Goal: Task Accomplishment & Management: Complete application form

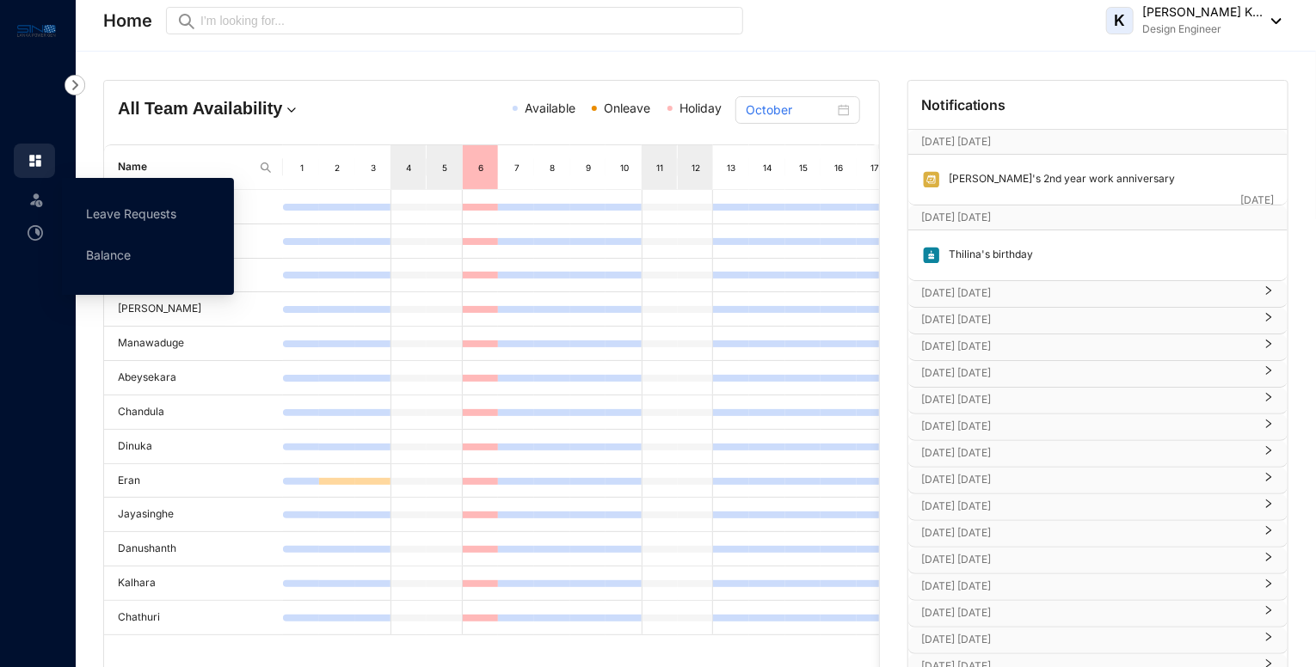
click at [38, 202] on img at bounding box center [36, 199] width 17 height 17
click at [113, 221] on link "Leave Requests" at bounding box center [131, 213] width 90 height 15
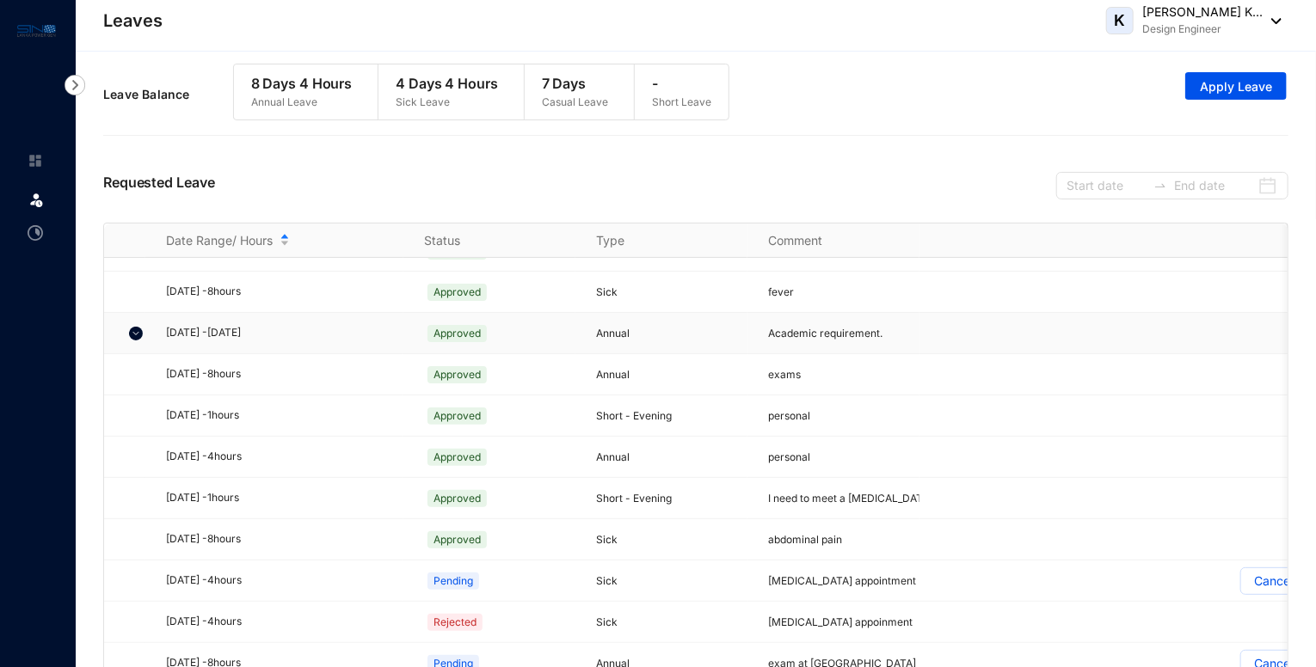
scroll to position [211, 0]
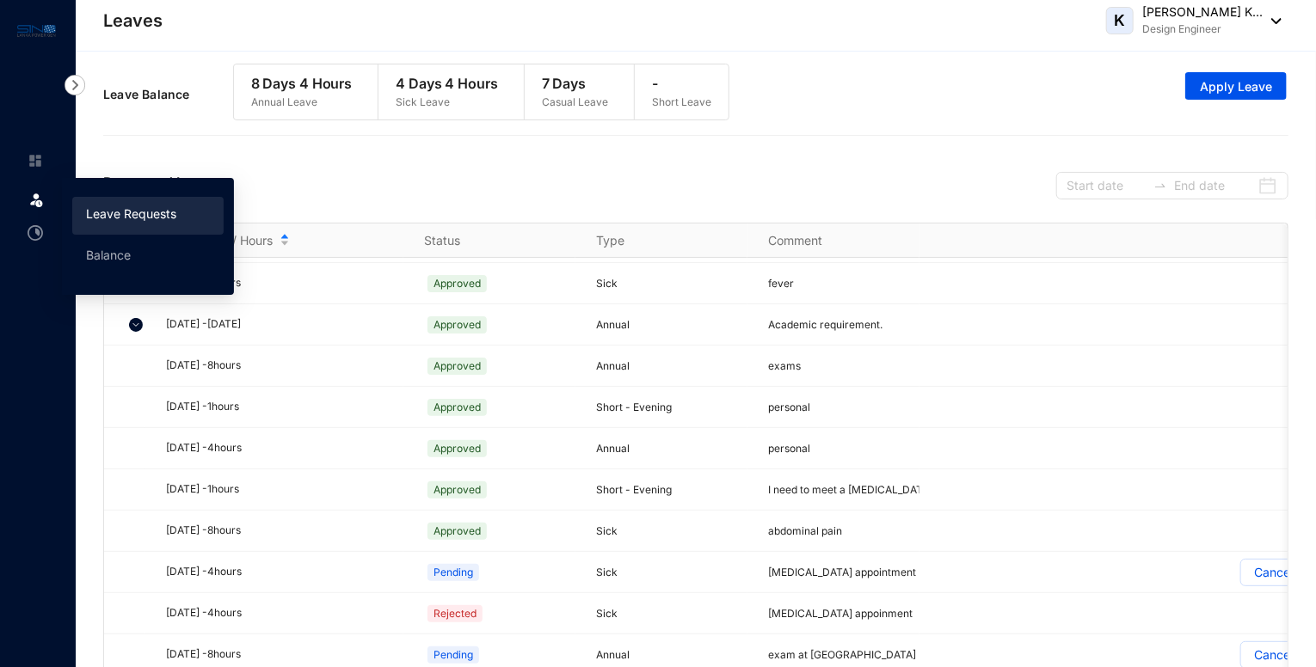
click at [127, 210] on link "Leave Requests" at bounding box center [131, 213] width 90 height 15
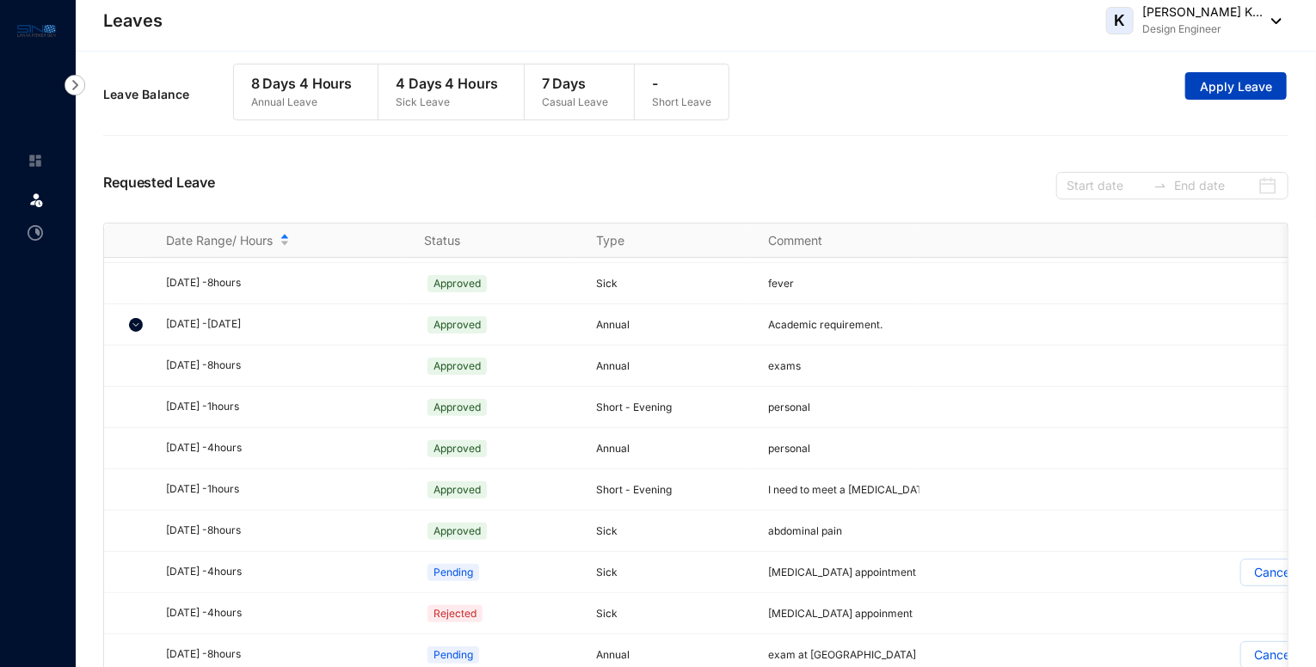
click at [1217, 95] on button "Apply Leave" at bounding box center [1235, 86] width 101 height 28
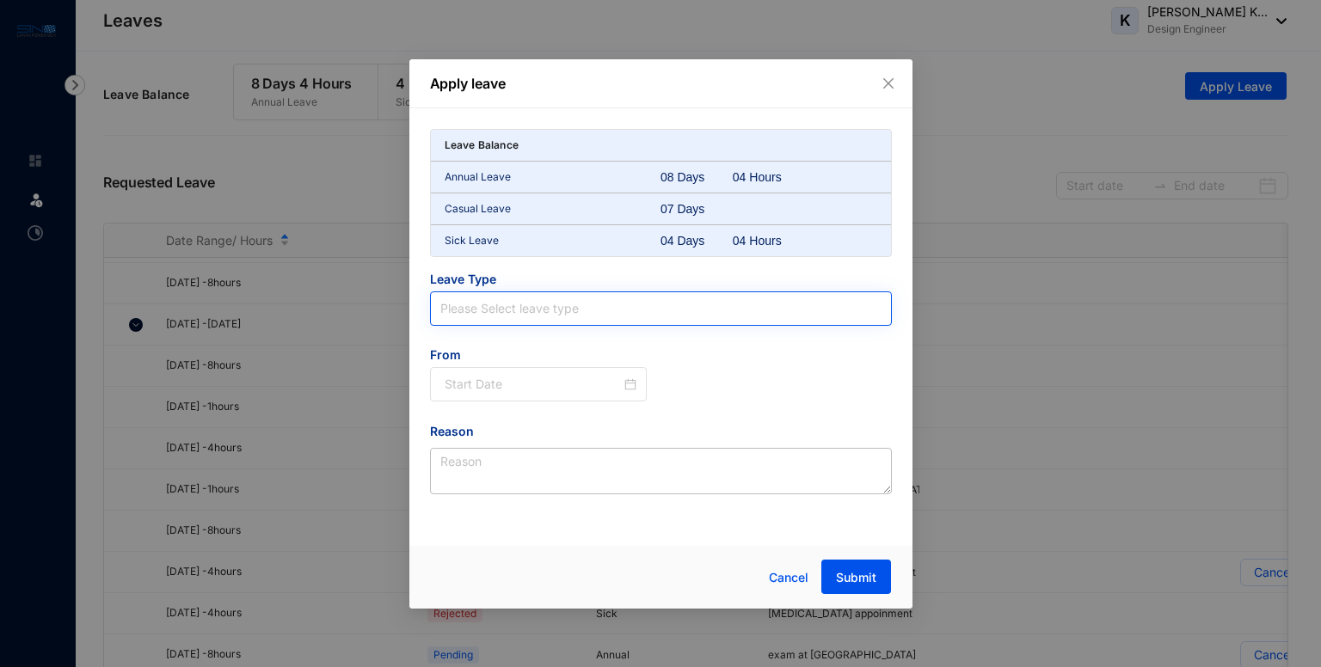
click at [503, 316] on input "search" at bounding box center [660, 308] width 441 height 33
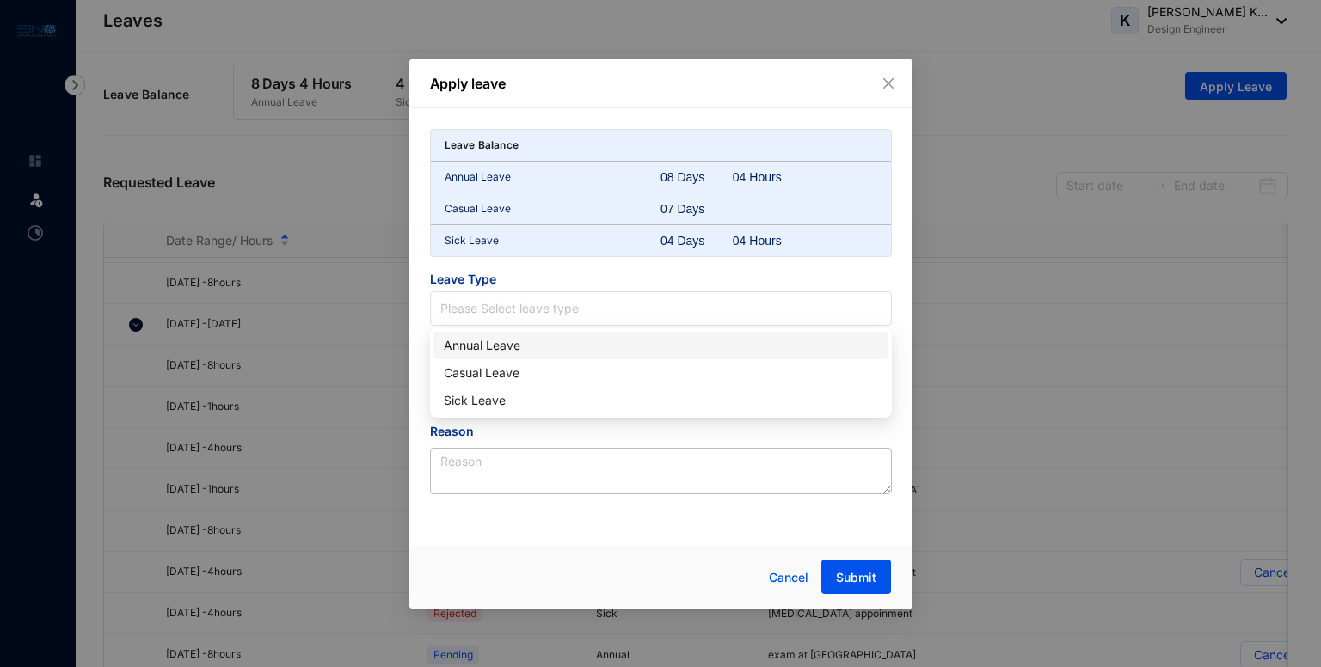
click at [494, 356] on div "Annual Leave" at bounding box center [660, 346] width 455 height 28
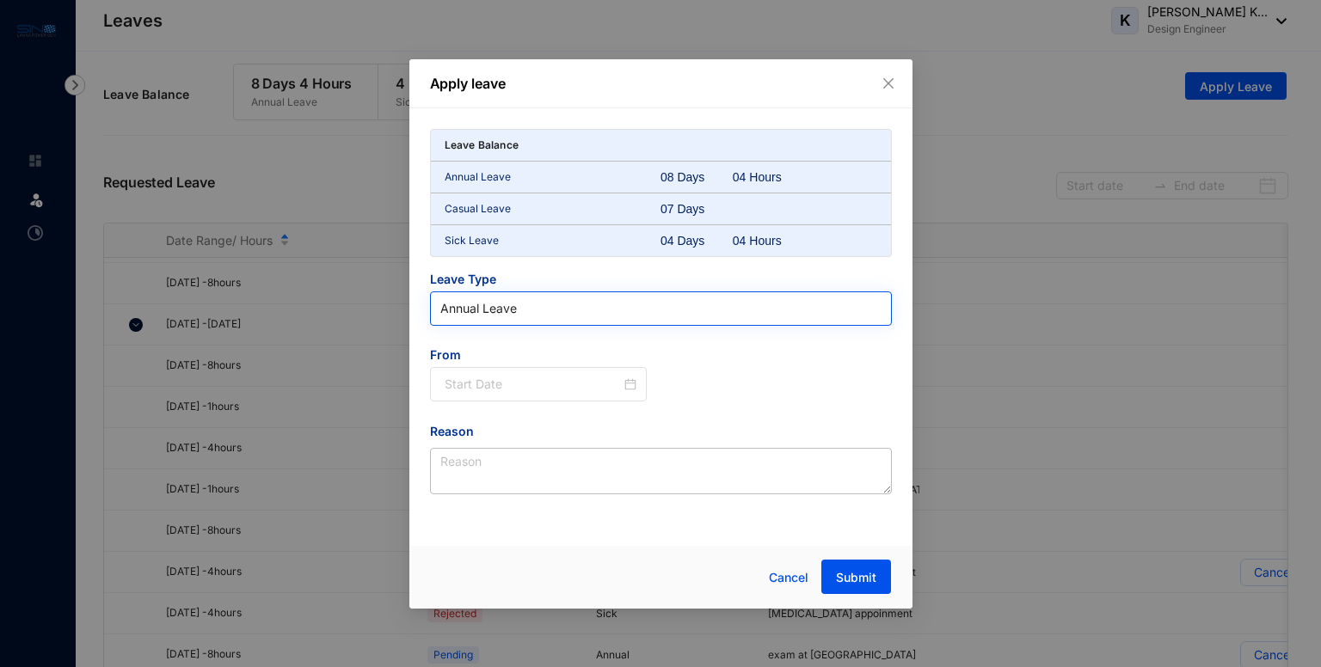
click at [507, 321] on input "search" at bounding box center [660, 308] width 441 height 33
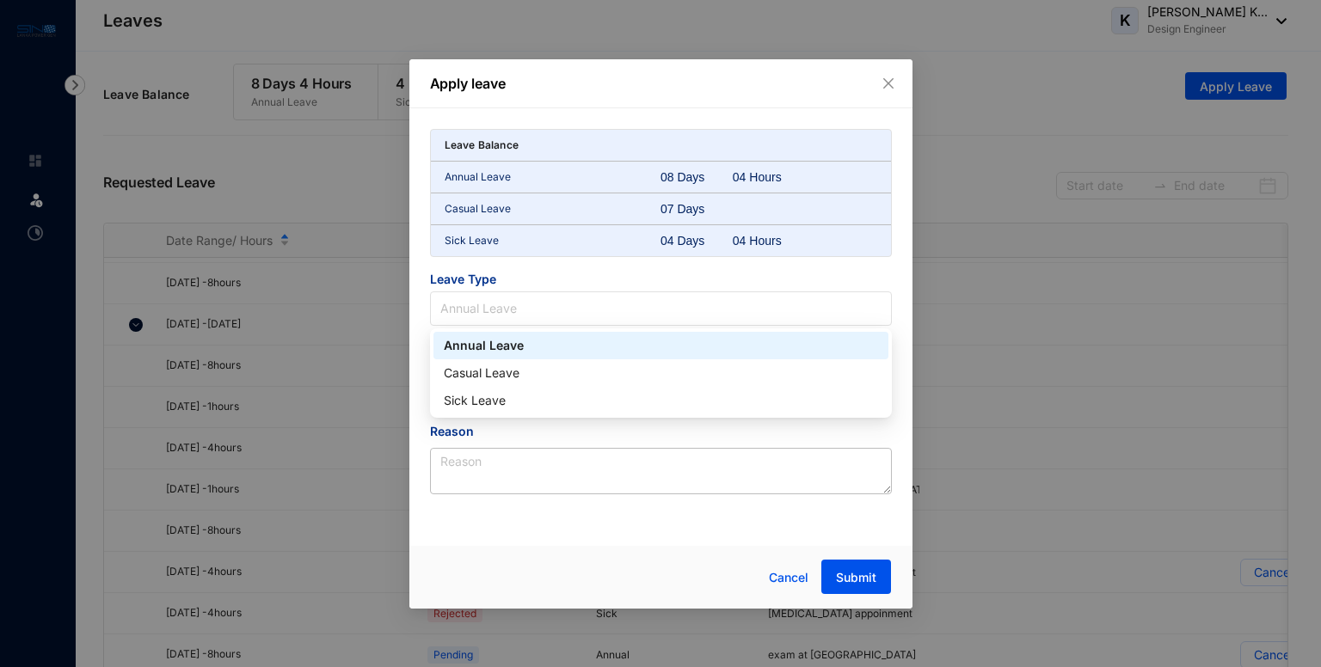
click at [493, 347] on div "Annual Leave" at bounding box center [661, 345] width 434 height 19
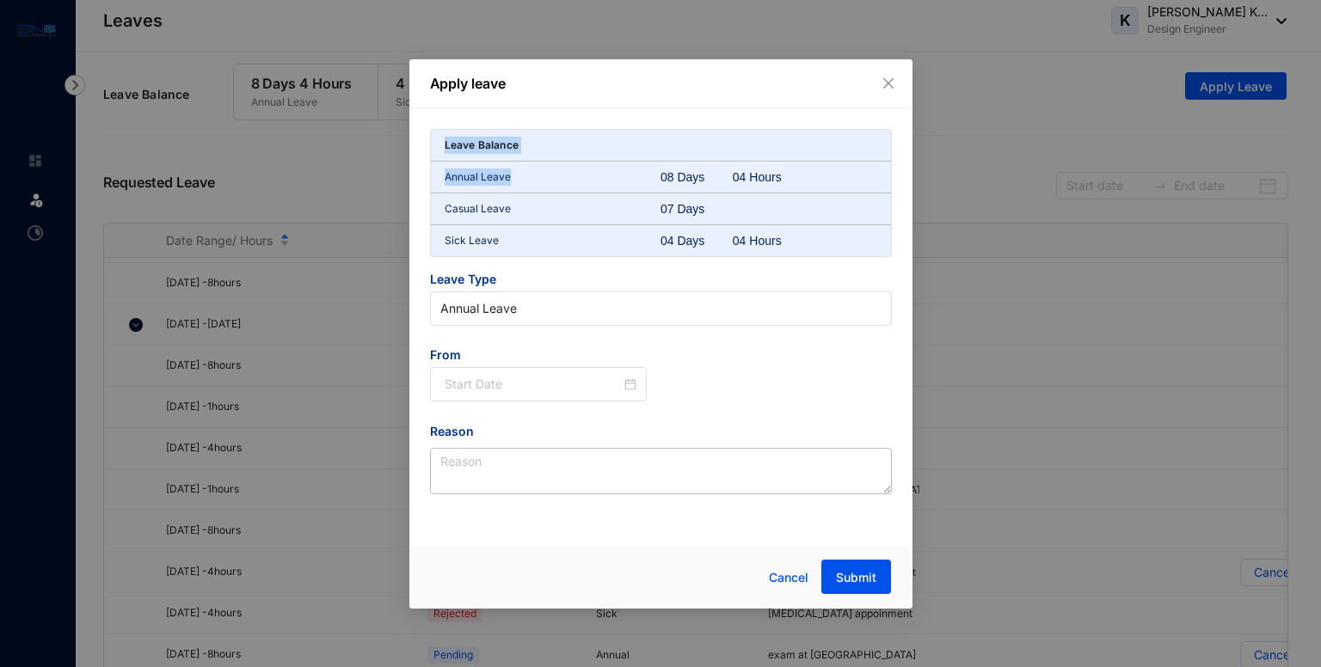
drag, startPoint x: 558, startPoint y: 80, endPoint x: 591, endPoint y: 180, distance: 105.0
click at [591, 180] on div "Apply leave Leave Balance Annual Leave 08 Days 04 Hours Casual Leave 07 Days Si…" at bounding box center [660, 333] width 503 height 549
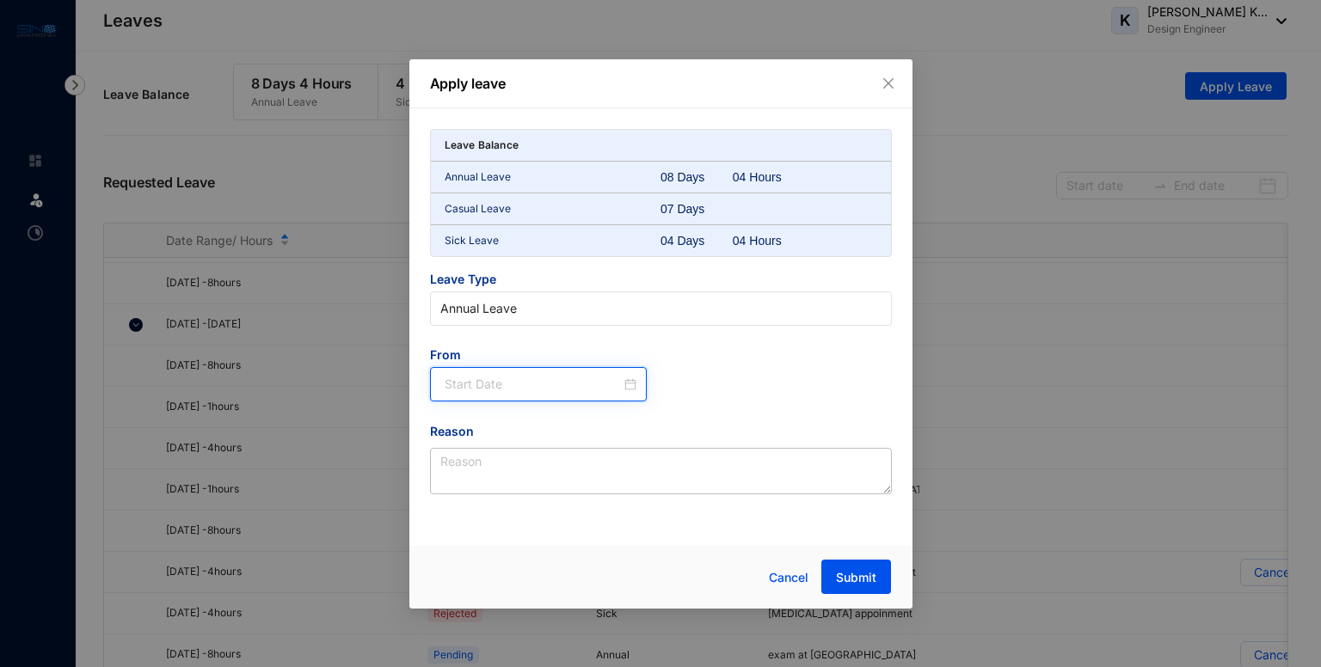
click at [488, 387] on input at bounding box center [533, 384] width 177 height 19
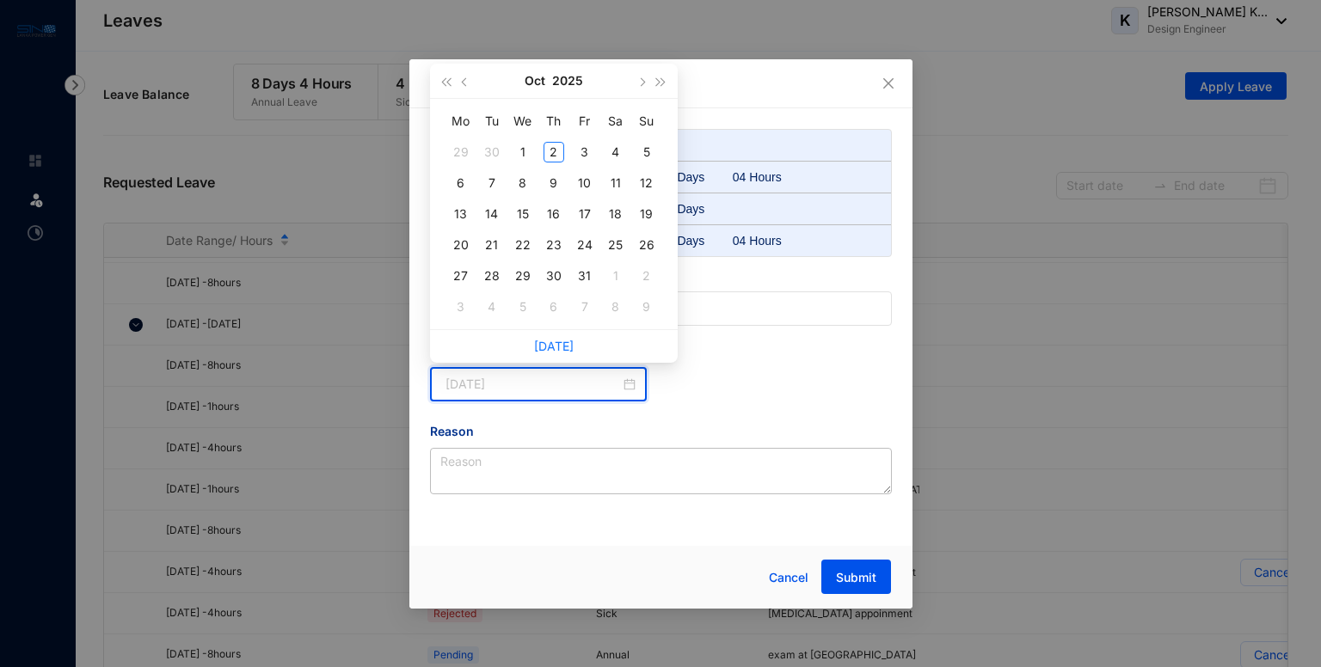
type input "[DATE]"
click at [582, 149] on div "3" at bounding box center [584, 152] width 21 height 21
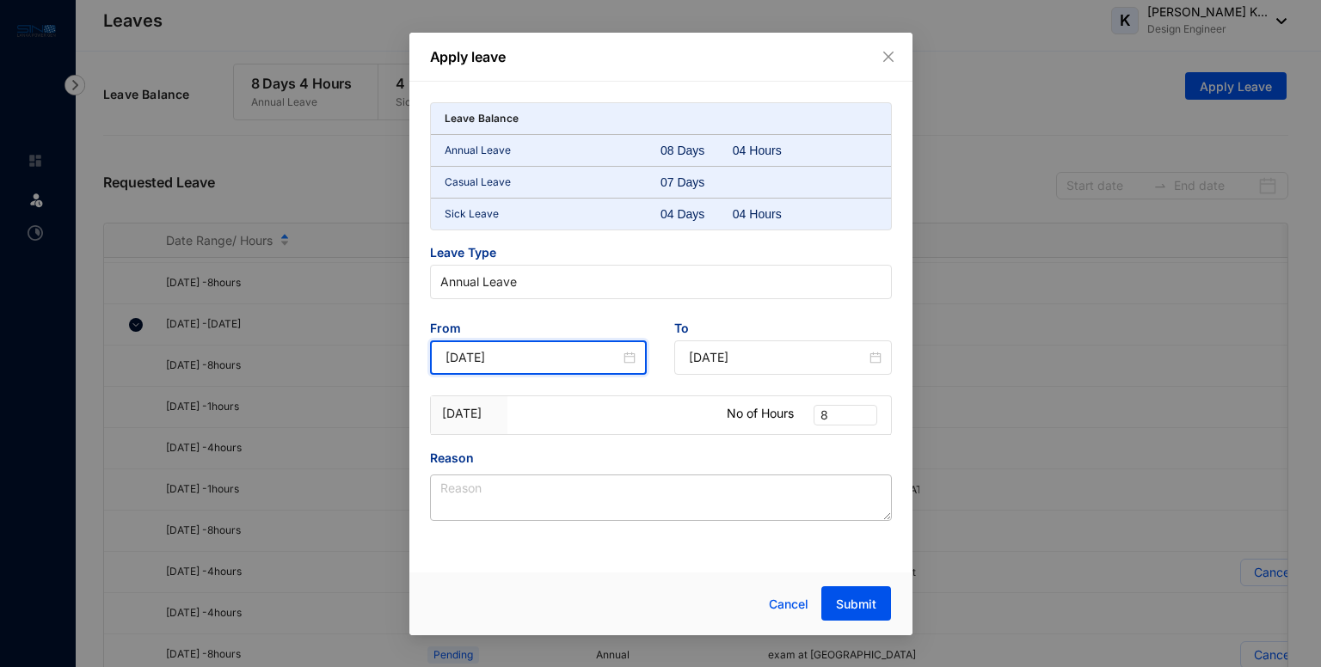
type input "[DATE]"
click at [843, 415] on span "8" at bounding box center [845, 415] width 50 height 19
click at [837, 471] on div "4" at bounding box center [845, 472] width 36 height 19
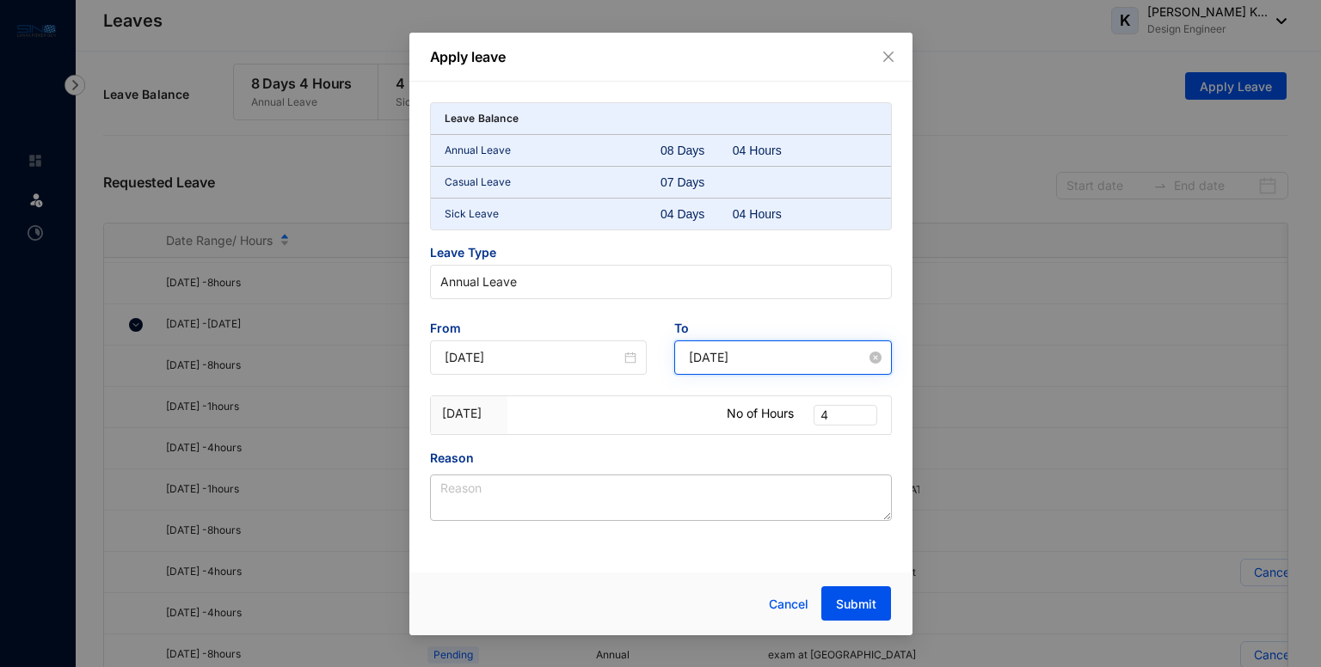
click at [745, 359] on input "[DATE]" at bounding box center [777, 357] width 177 height 19
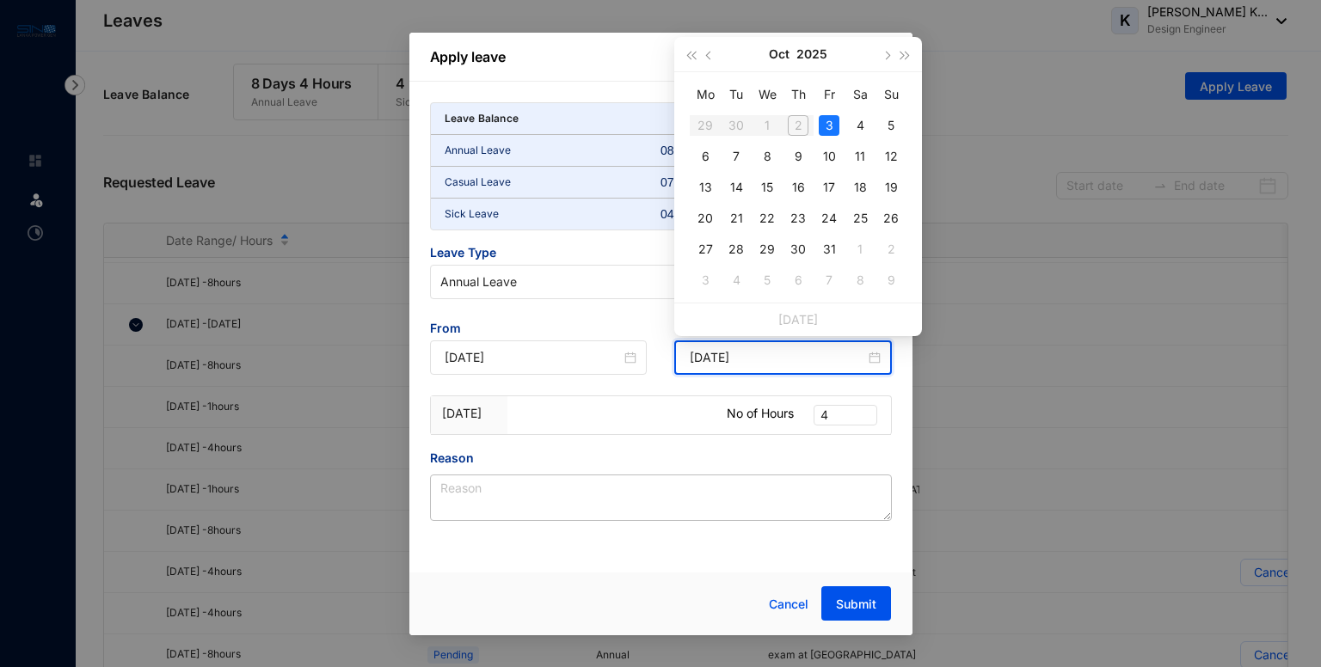
click at [592, 420] on div at bounding box center [622, 415] width 192 height 38
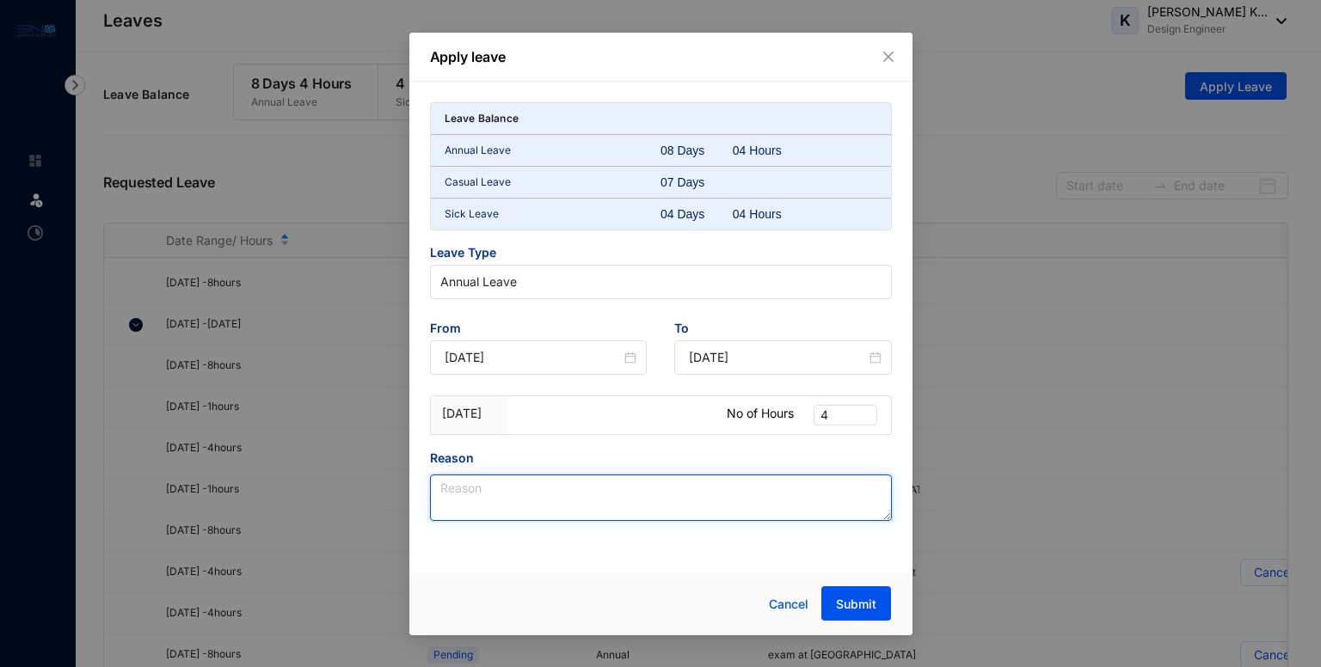
click at [499, 500] on textarea "Reason" at bounding box center [661, 498] width 462 height 46
type textarea "exams"
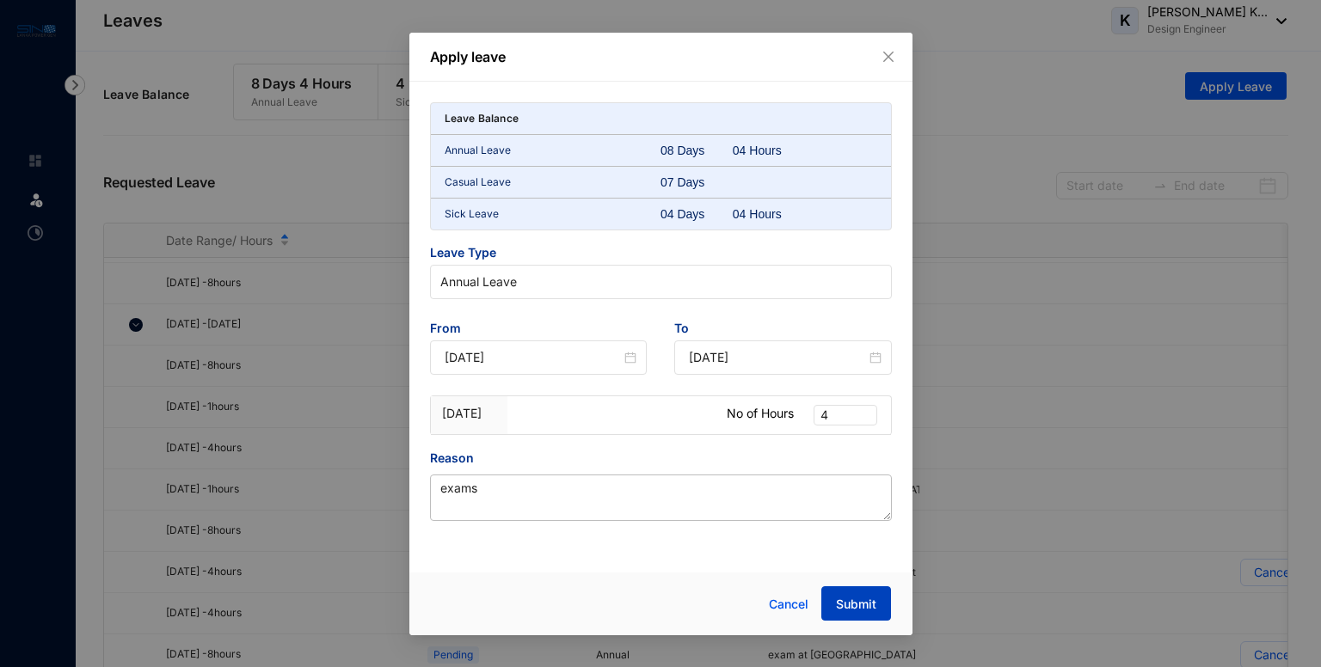
click at [859, 609] on span "Submit" at bounding box center [856, 604] width 40 height 17
